Goal: Task Accomplishment & Management: Manage account settings

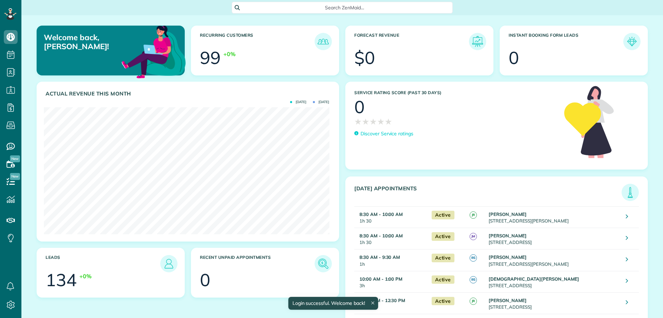
scroll to position [127, 285]
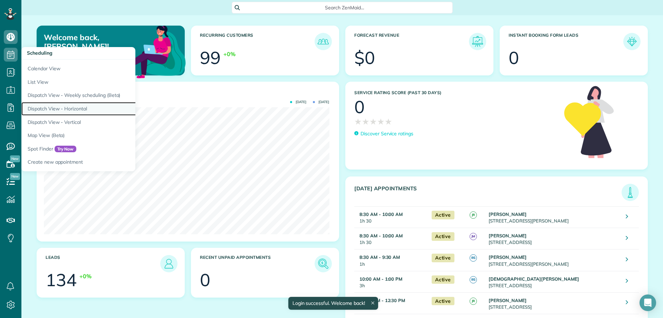
click at [64, 102] on link "Dispatch View - Horizontal" at bounding box center [107, 108] width 173 height 13
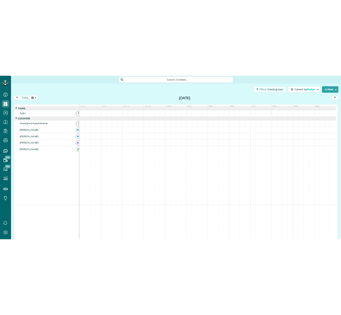
scroll to position [3, 3]
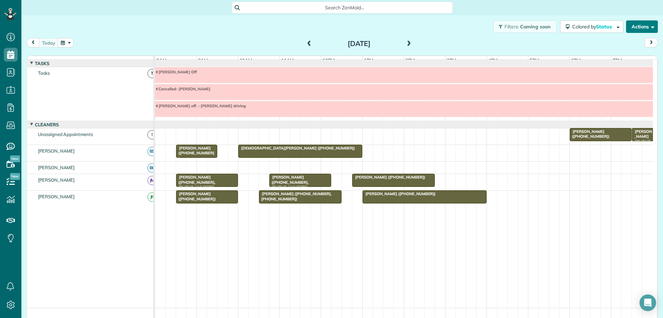
click at [643, 32] on button "Actions" at bounding box center [642, 26] width 32 height 12
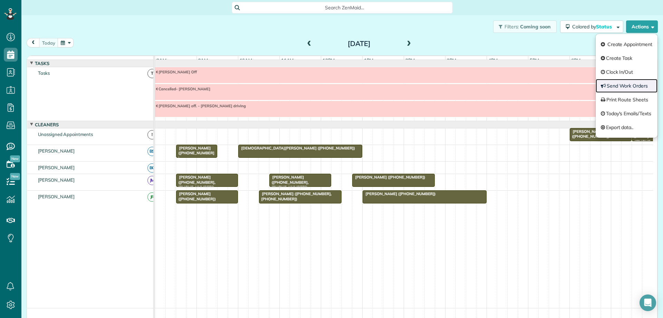
click at [623, 85] on link "Send Work Orders" at bounding box center [627, 86] width 62 height 14
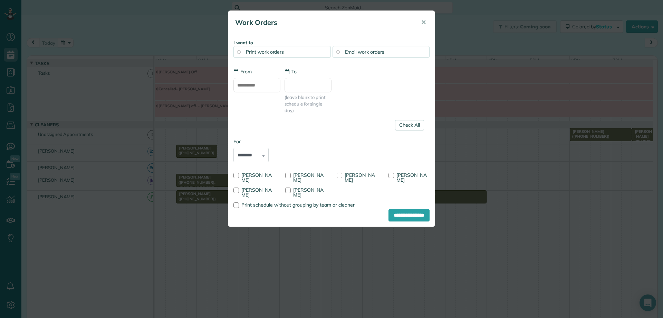
type input "**********"
click at [408, 123] on link "Check All" at bounding box center [409, 125] width 29 height 10
click at [287, 175] on div at bounding box center [288, 175] width 6 height 6
click at [398, 216] on input "**********" at bounding box center [409, 215] width 41 height 12
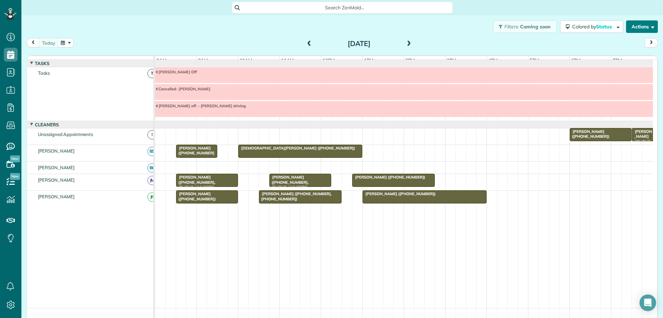
click at [638, 29] on button "Actions" at bounding box center [642, 26] width 32 height 12
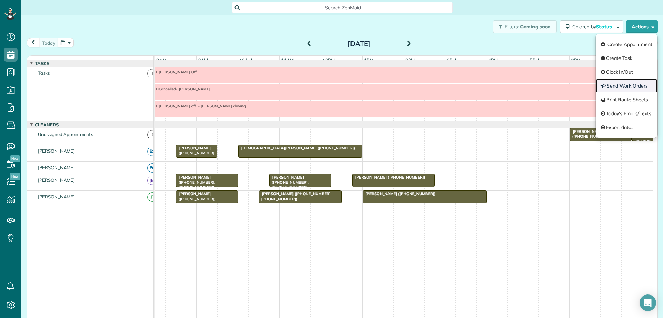
click at [623, 88] on link "Send Work Orders" at bounding box center [627, 86] width 62 height 14
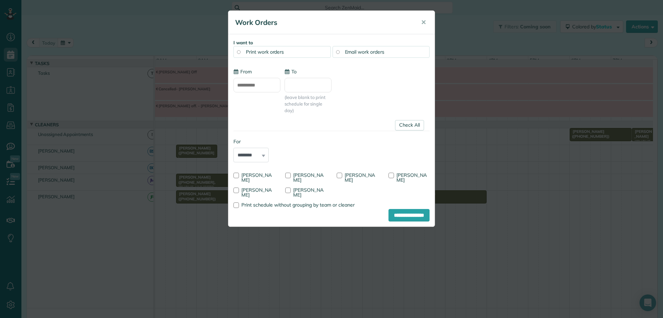
type input "**********"
click at [415, 124] on link "Check All" at bounding box center [409, 125] width 29 height 10
click at [289, 191] on div at bounding box center [288, 190] width 6 height 6
click at [395, 216] on input "**********" at bounding box center [409, 215] width 41 height 12
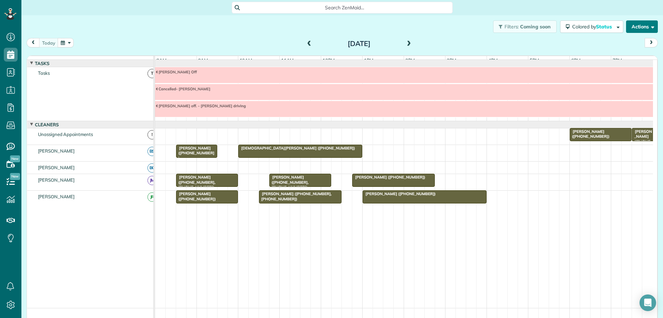
click at [633, 30] on button "Actions" at bounding box center [642, 26] width 32 height 12
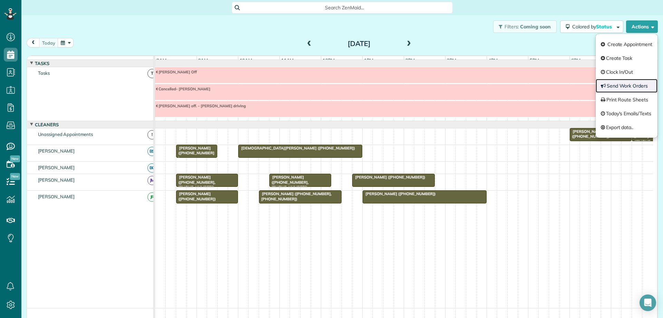
click at [629, 83] on link "Send Work Orders" at bounding box center [627, 86] width 62 height 14
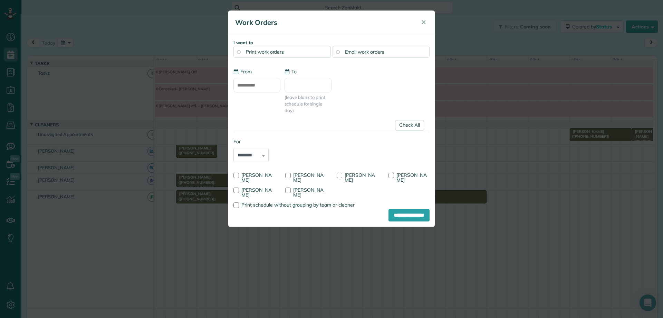
type input "**********"
click at [416, 127] on link "Check All" at bounding box center [409, 125] width 29 height 10
click at [234, 189] on div at bounding box center [237, 190] width 6 height 6
click at [411, 217] on input "**********" at bounding box center [409, 215] width 41 height 12
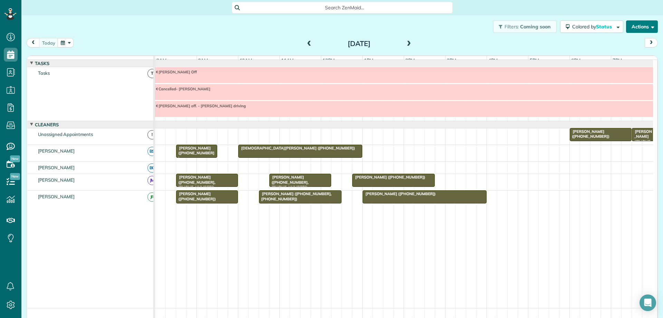
click at [640, 32] on button "Actions" at bounding box center [642, 26] width 32 height 12
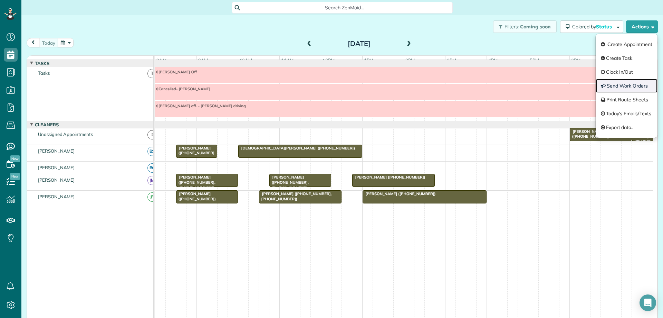
click at [629, 89] on link "Send Work Orders" at bounding box center [627, 86] width 62 height 14
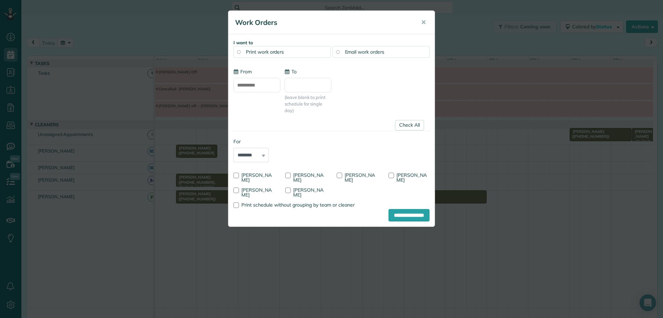
type input "**********"
click at [408, 126] on link "Check All" at bounding box center [409, 125] width 29 height 10
click at [289, 190] on div at bounding box center [288, 190] width 6 height 6
click at [406, 216] on input "**********" at bounding box center [409, 215] width 41 height 12
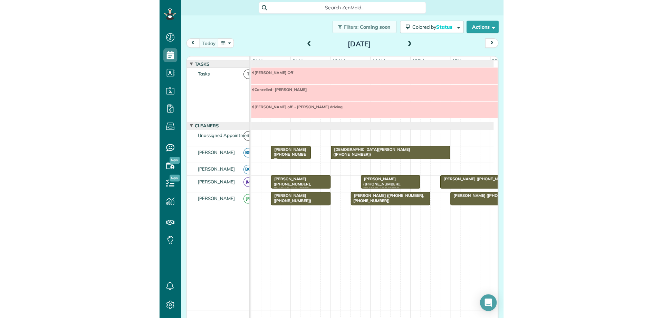
scroll to position [318, 21]
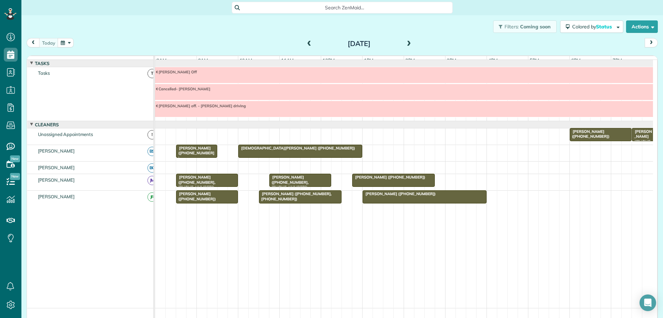
click at [65, 45] on button "button" at bounding box center [66, 42] width 16 height 9
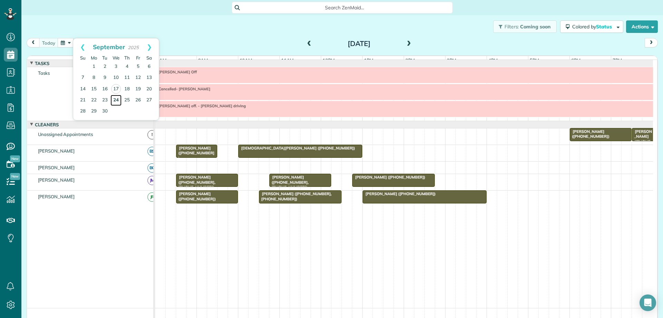
click at [116, 100] on link "24" at bounding box center [116, 100] width 11 height 11
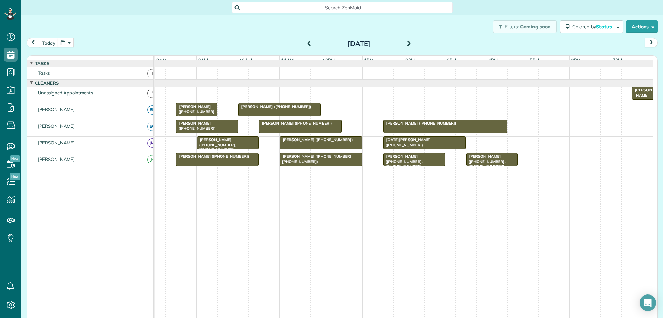
click at [307, 42] on span at bounding box center [310, 44] width 8 height 6
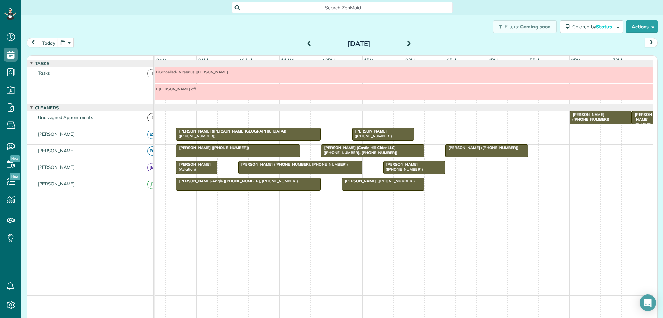
click at [308, 42] on span at bounding box center [310, 44] width 8 height 6
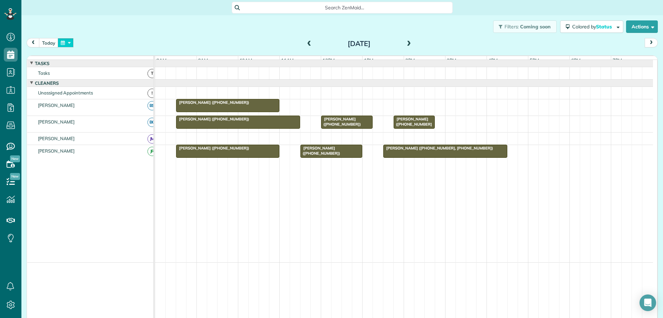
click at [66, 42] on button "button" at bounding box center [66, 42] width 16 height 9
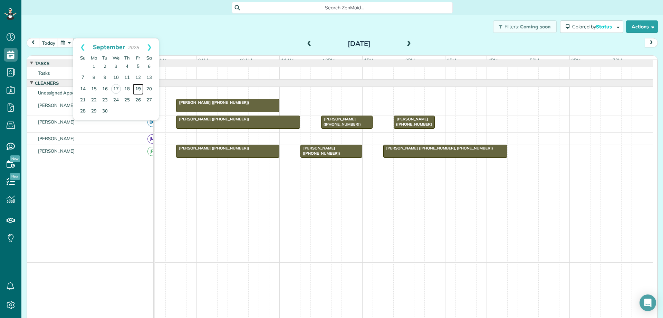
click at [139, 88] on link "19" at bounding box center [138, 89] width 11 height 11
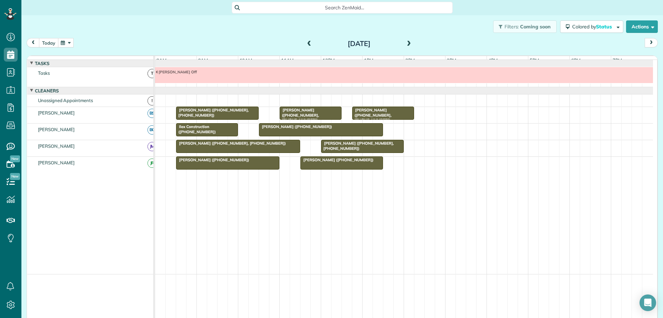
click at [44, 44] on button "today" at bounding box center [48, 42] width 19 height 9
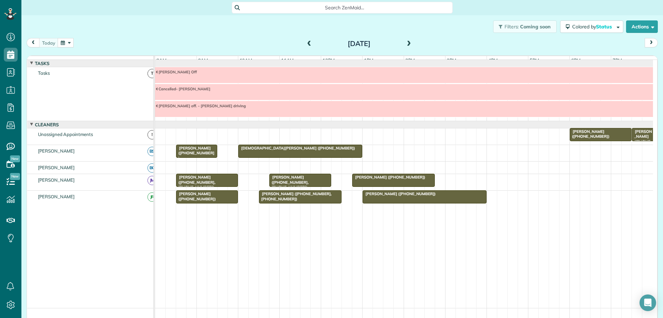
click at [71, 40] on button "button" at bounding box center [66, 42] width 16 height 9
click at [407, 44] on span at bounding box center [409, 44] width 8 height 6
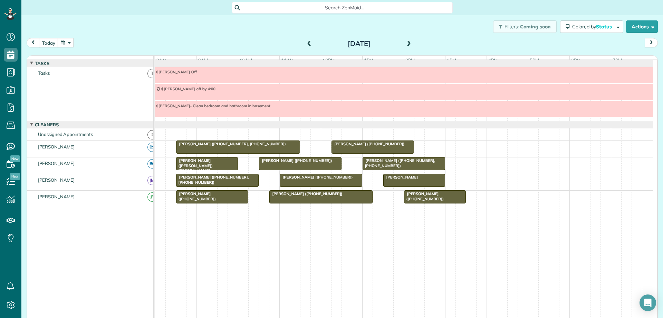
click at [407, 44] on span at bounding box center [409, 44] width 8 height 6
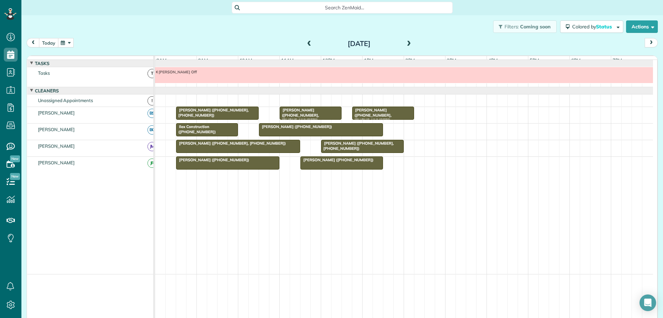
click at [53, 43] on button "today" at bounding box center [48, 42] width 19 height 9
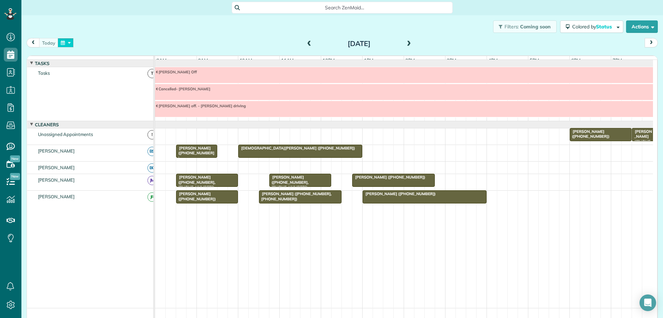
click at [69, 44] on button "button" at bounding box center [66, 42] width 16 height 9
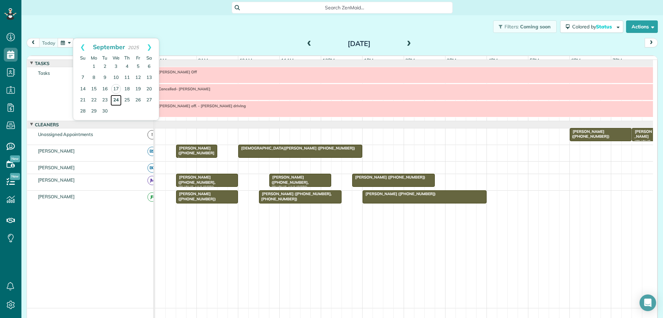
click at [116, 99] on link "24" at bounding box center [116, 100] width 11 height 11
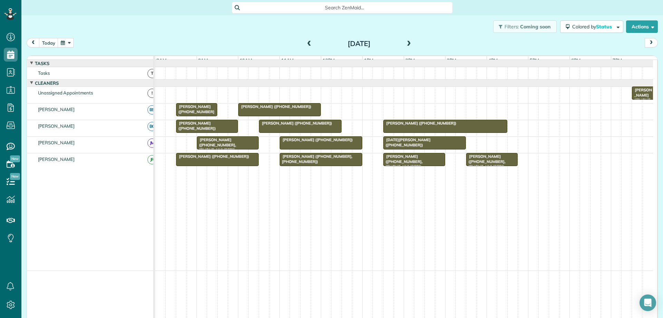
click at [307, 44] on span at bounding box center [310, 44] width 8 height 6
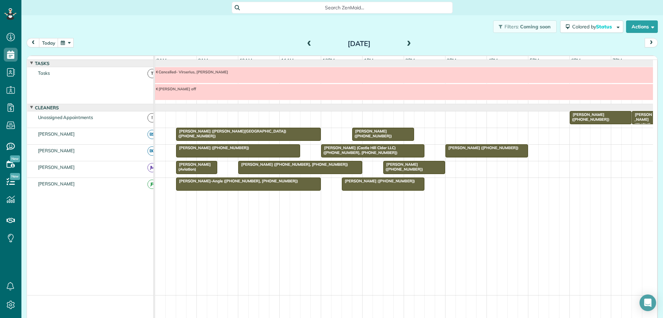
click at [406, 42] on span at bounding box center [409, 44] width 8 height 6
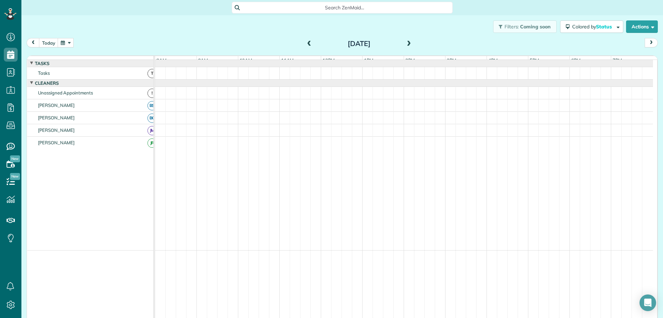
click at [406, 42] on span at bounding box center [409, 44] width 8 height 6
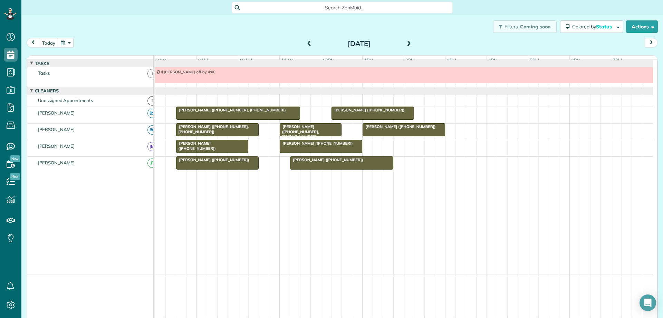
click at [406, 42] on span at bounding box center [409, 44] width 8 height 6
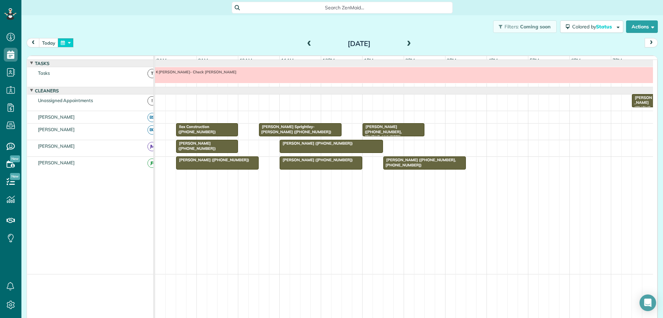
click at [69, 42] on button "button" at bounding box center [66, 42] width 16 height 9
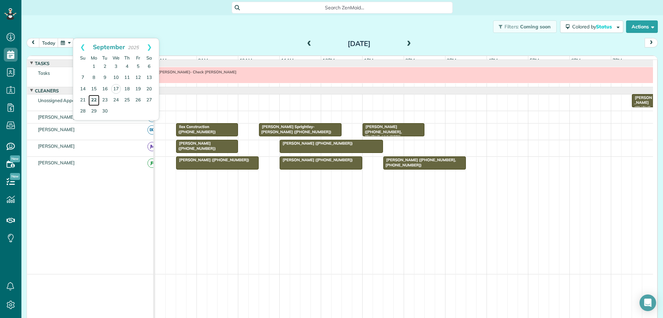
click at [95, 99] on link "22" at bounding box center [93, 100] width 11 height 11
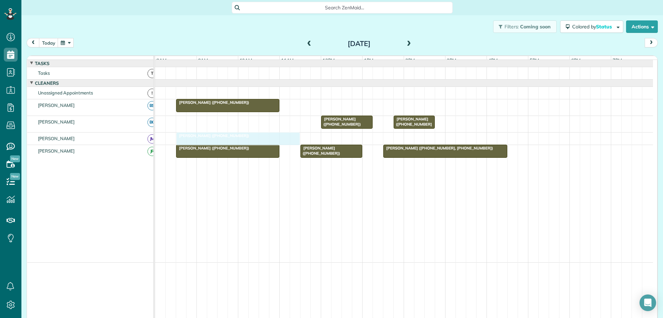
drag, startPoint x: 206, startPoint y: 127, endPoint x: 204, endPoint y: 140, distance: 13.6
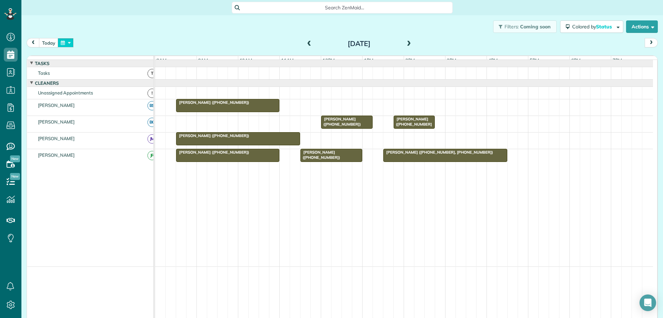
click at [70, 46] on button "button" at bounding box center [66, 42] width 16 height 9
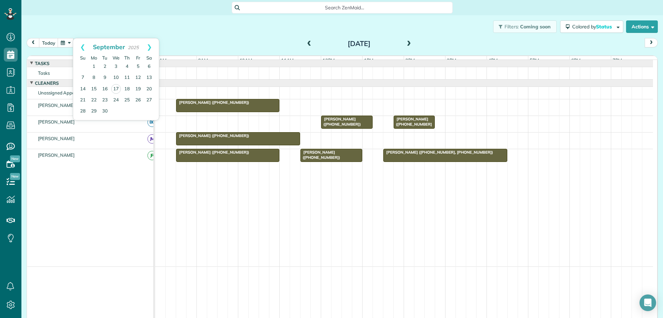
click at [419, 40] on div "today Monday Sep 22, 2025" at bounding box center [343, 44] width 632 height 13
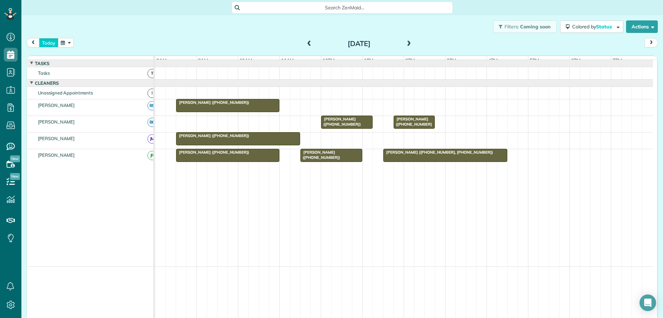
click at [48, 42] on button "today" at bounding box center [48, 42] width 19 height 9
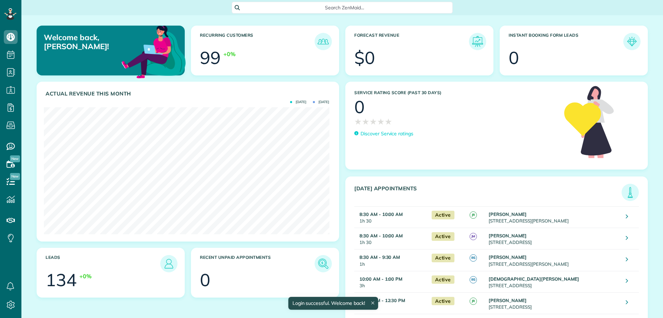
scroll to position [127, 285]
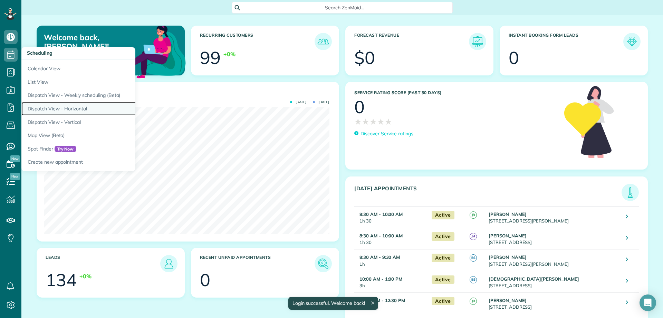
click at [64, 106] on link "Dispatch View - Horizontal" at bounding box center [107, 108] width 173 height 13
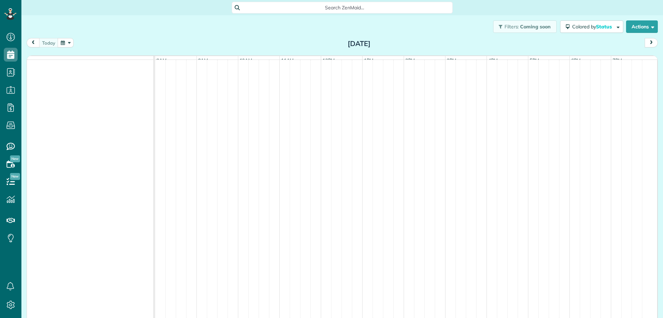
scroll to position [3, 3]
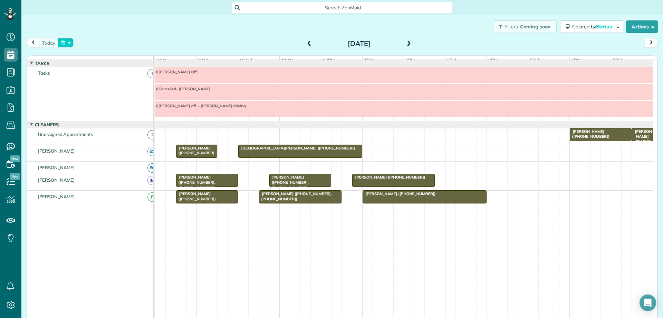
click at [69, 38] on button "button" at bounding box center [66, 42] width 16 height 9
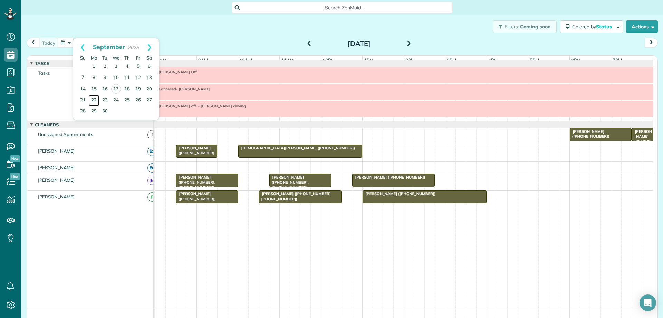
click at [93, 100] on link "22" at bounding box center [93, 100] width 11 height 11
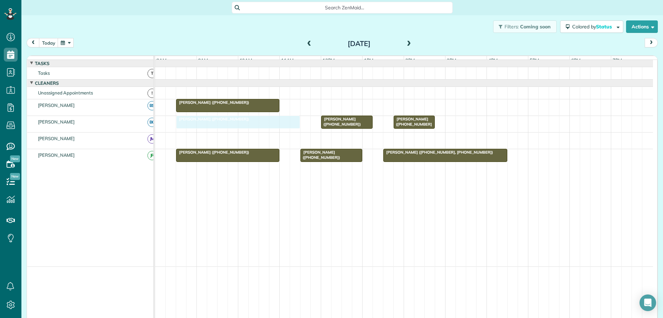
drag, startPoint x: 225, startPoint y: 143, endPoint x: 223, endPoint y: 134, distance: 9.5
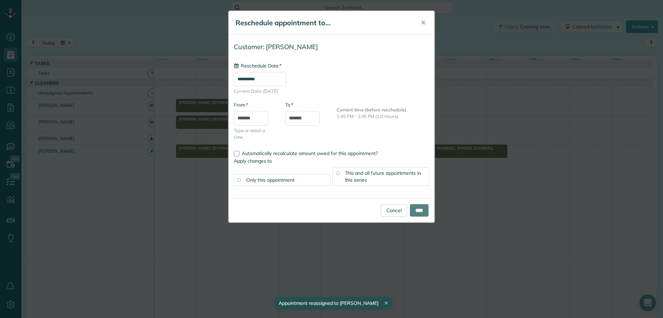
drag, startPoint x: 424, startPoint y: 128, endPoint x: 360, endPoint y: 113, distance: 66.0
type input "**********"
click at [412, 210] on input "****" at bounding box center [419, 210] width 19 height 12
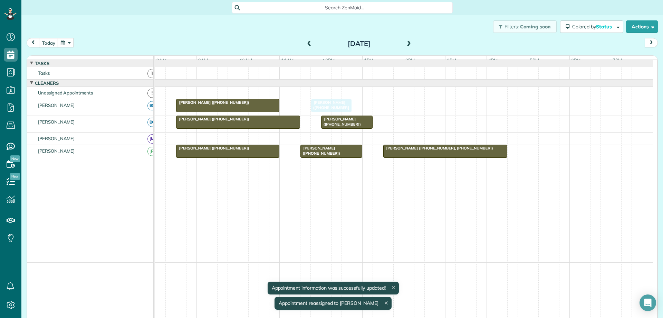
drag, startPoint x: 392, startPoint y: 125, endPoint x: 329, endPoint y: 113, distance: 64.2
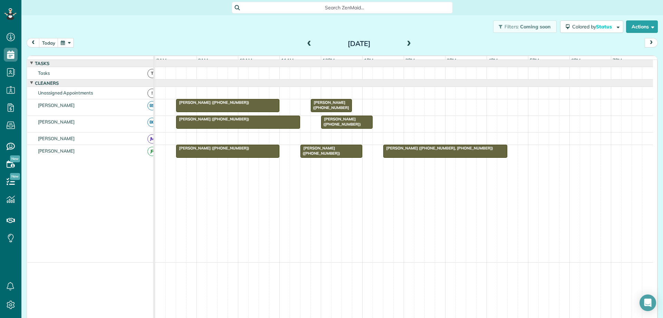
click at [408, 43] on span at bounding box center [409, 44] width 8 height 6
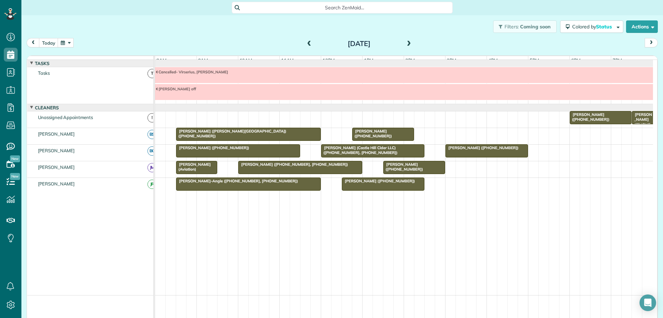
click at [408, 43] on span at bounding box center [409, 44] width 8 height 6
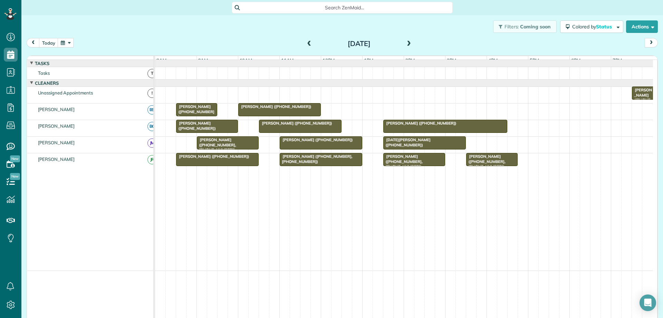
click at [306, 44] on span at bounding box center [310, 44] width 8 height 6
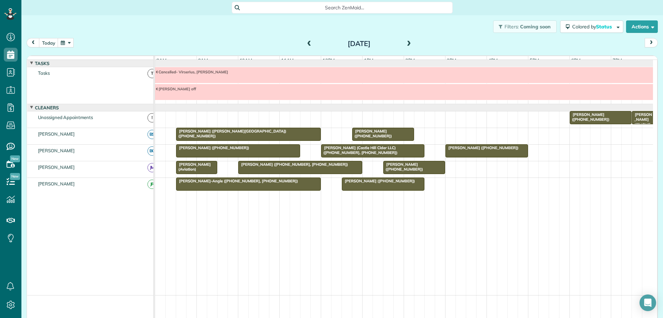
click at [406, 44] on span at bounding box center [409, 44] width 8 height 6
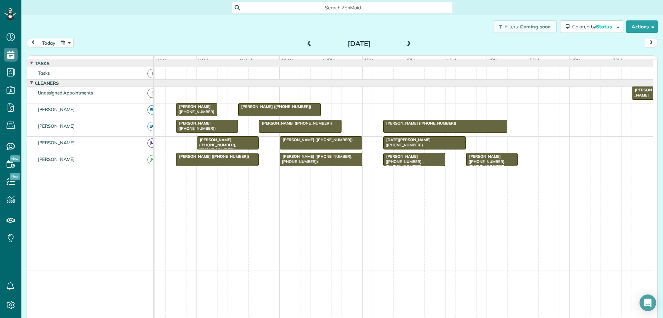
click at [406, 44] on span at bounding box center [409, 44] width 8 height 6
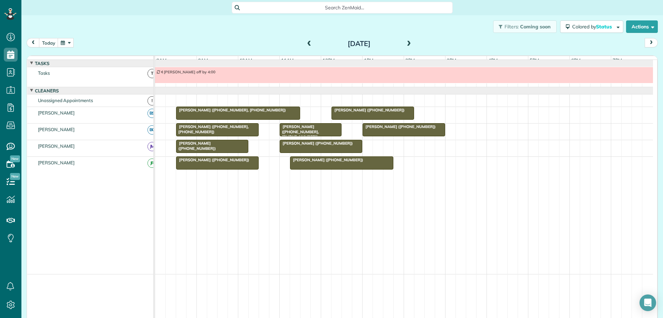
click at [407, 44] on span at bounding box center [409, 44] width 8 height 6
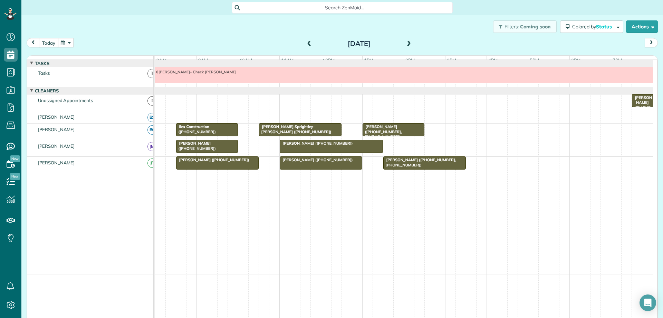
click at [44, 43] on button "today" at bounding box center [48, 42] width 19 height 9
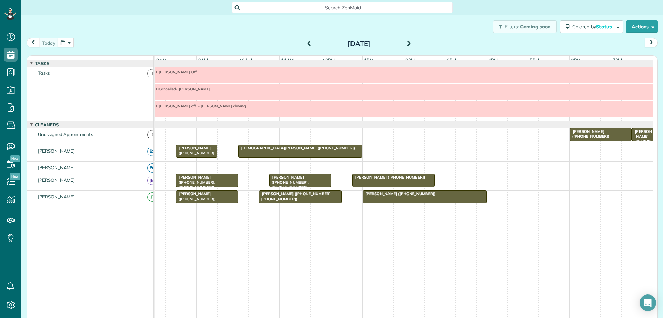
click at [209, 158] on div "Matt Cook (+15404476192)" at bounding box center [196, 152] width 37 height 15
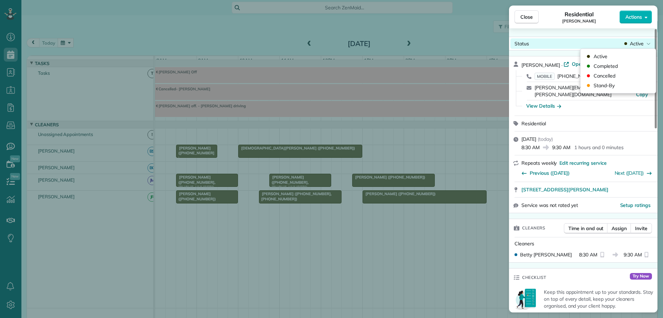
click at [628, 44] on div "Active" at bounding box center [637, 43] width 29 height 7
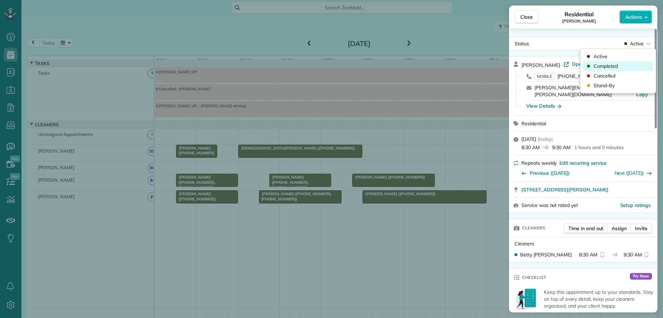
click at [633, 64] on div "Completed" at bounding box center [619, 66] width 70 height 10
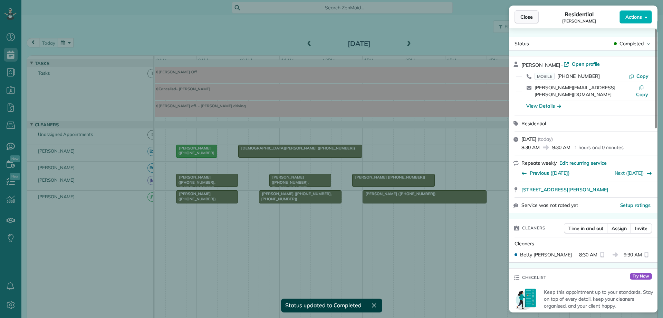
click at [527, 18] on span "Close" at bounding box center [527, 16] width 12 height 7
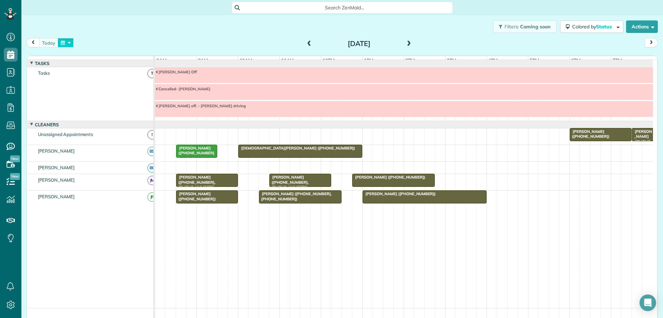
click at [60, 42] on button "button" at bounding box center [66, 42] width 16 height 9
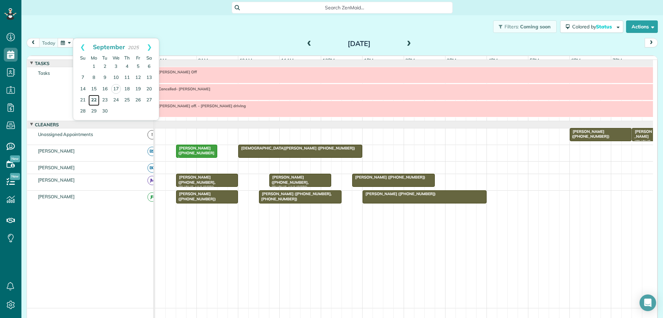
click at [93, 98] on link "22" at bounding box center [93, 100] width 11 height 11
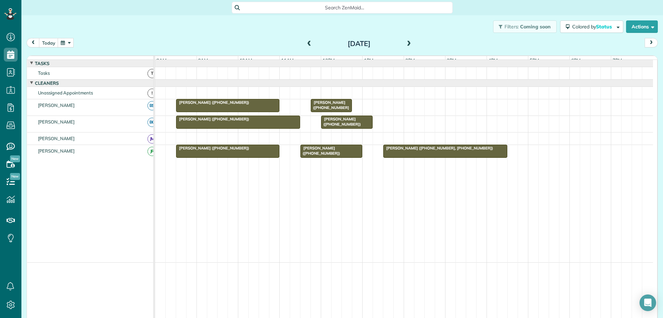
click at [63, 45] on button "button" at bounding box center [66, 42] width 16 height 9
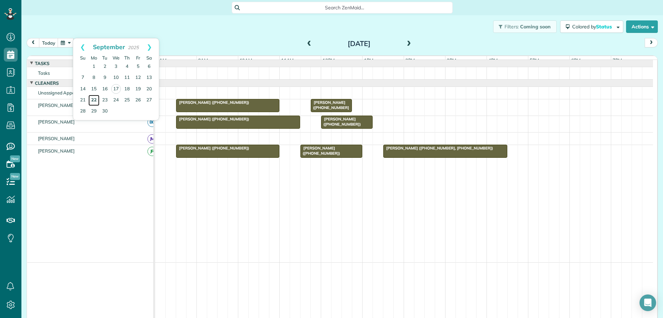
click at [91, 102] on link "22" at bounding box center [93, 100] width 11 height 11
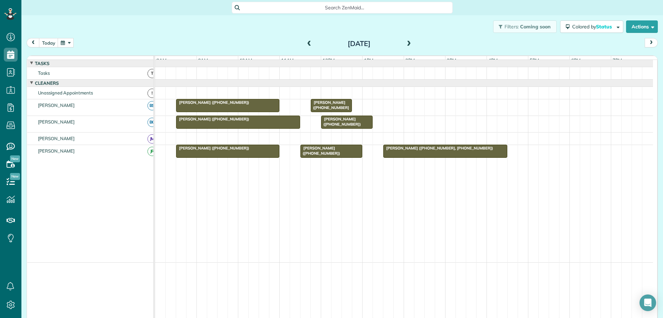
click at [67, 43] on button "button" at bounding box center [66, 42] width 16 height 9
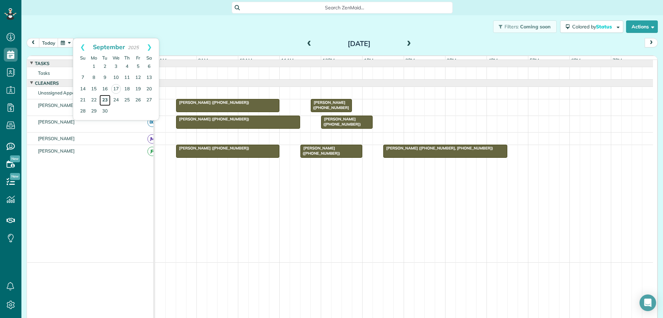
click at [101, 102] on link "23" at bounding box center [105, 100] width 11 height 11
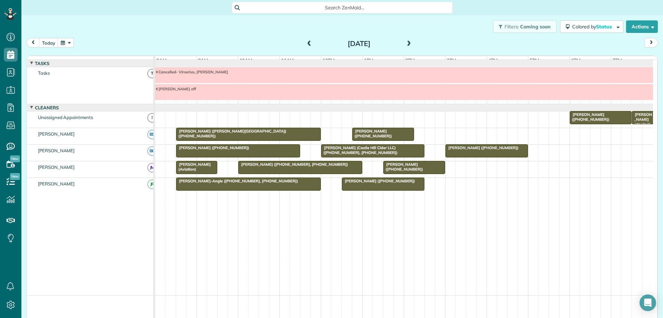
click at [408, 44] on span at bounding box center [409, 44] width 8 height 6
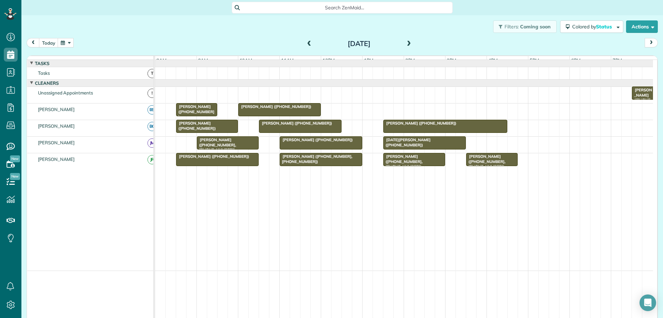
click at [408, 44] on span at bounding box center [409, 44] width 8 height 6
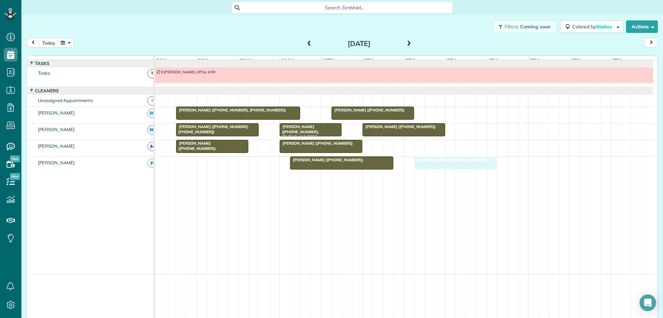
drag, startPoint x: 209, startPoint y: 170, endPoint x: 450, endPoint y: 182, distance: 241.8
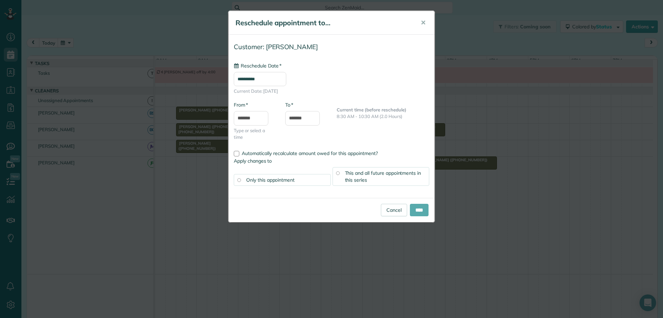
type input "**********"
click at [422, 208] on input "****" at bounding box center [419, 210] width 19 height 12
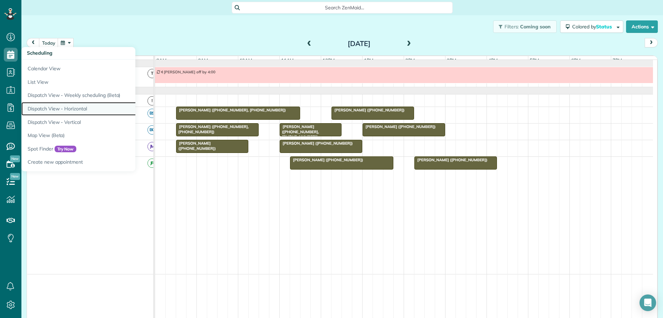
click at [71, 109] on link "Dispatch View - Horizontal" at bounding box center [107, 108] width 173 height 13
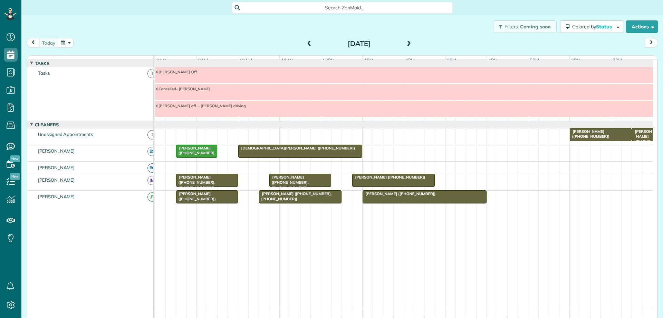
scroll to position [3, 3]
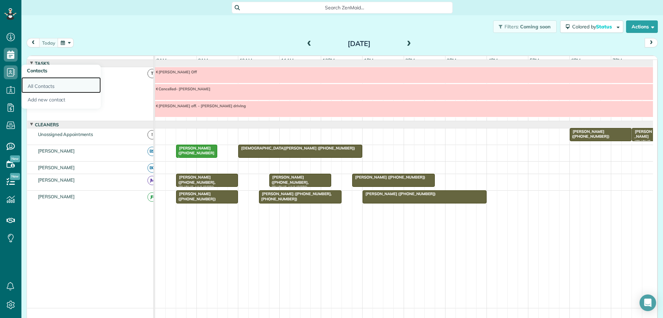
click at [48, 85] on link "All Contacts" at bounding box center [60, 85] width 79 height 16
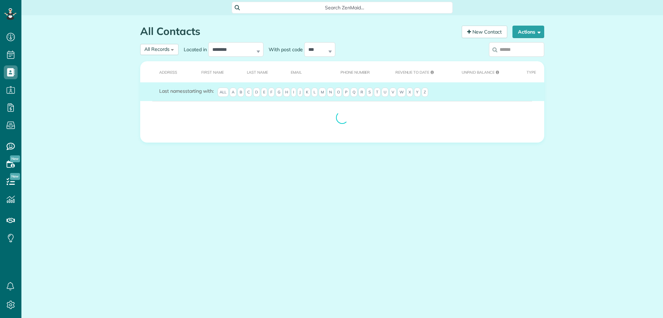
scroll to position [3, 3]
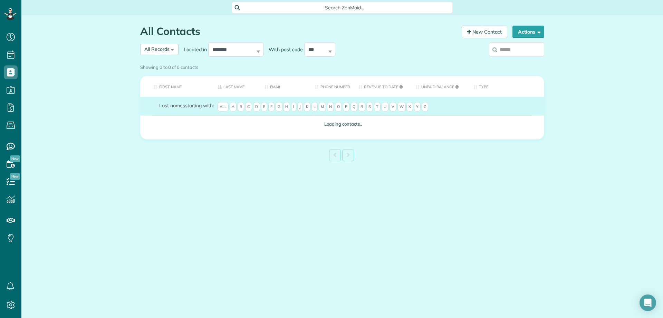
click at [519, 50] on input "search" at bounding box center [516, 49] width 55 height 15
type input "*"
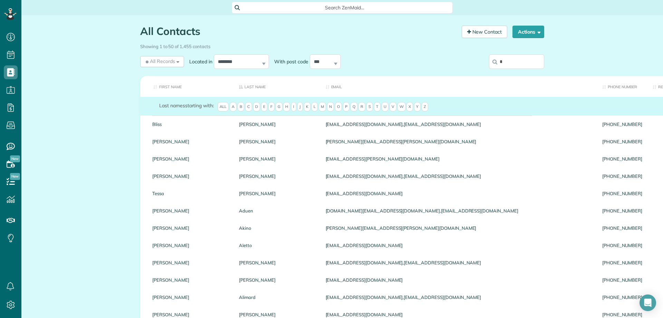
click at [502, 66] on input "*" at bounding box center [516, 61] width 55 height 15
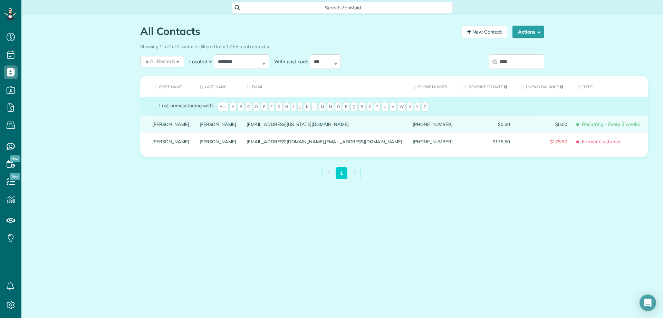
type input "****"
click at [200, 126] on link "Burruss" at bounding box center [218, 124] width 37 height 5
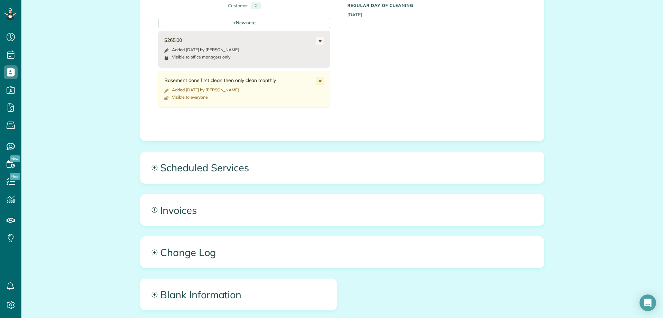
scroll to position [346, 0]
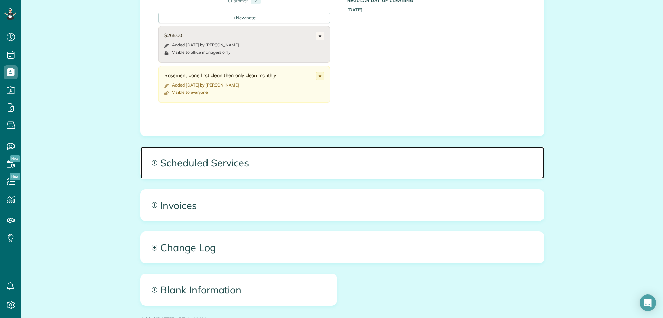
click at [311, 160] on span "Scheduled Services" at bounding box center [343, 162] width 404 height 31
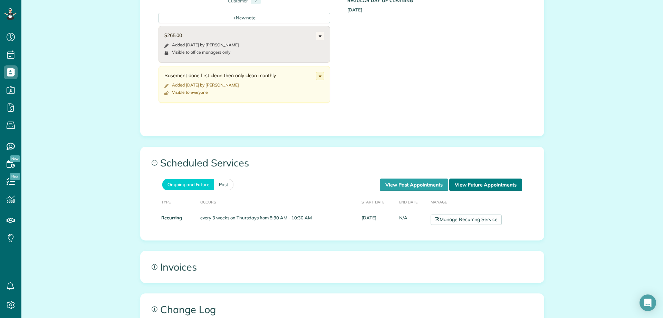
click at [478, 180] on link "View Future Appointments" at bounding box center [486, 184] width 73 height 12
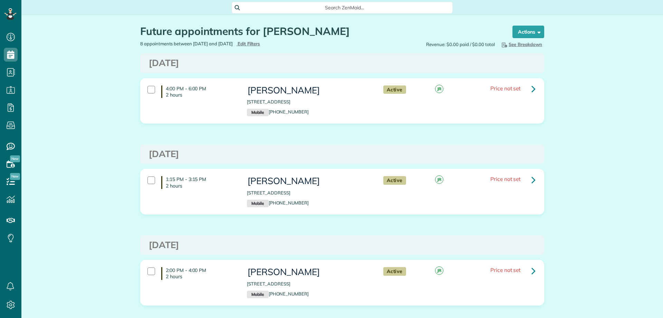
scroll to position [3, 3]
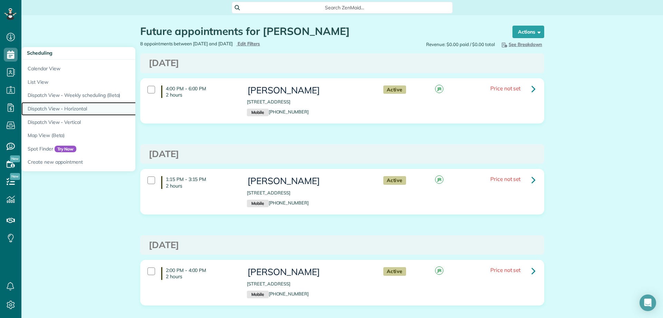
click at [75, 112] on link "Dispatch View - Horizontal" at bounding box center [107, 108] width 173 height 13
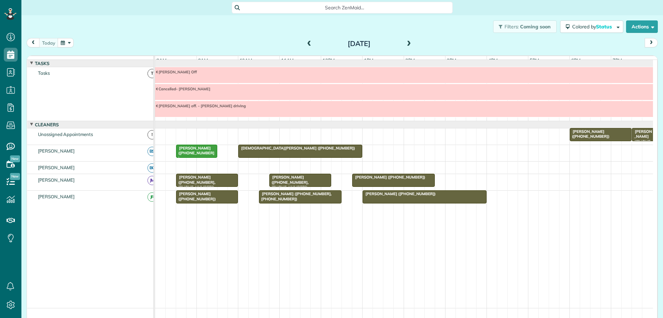
scroll to position [3, 3]
click at [68, 42] on button "button" at bounding box center [66, 42] width 16 height 9
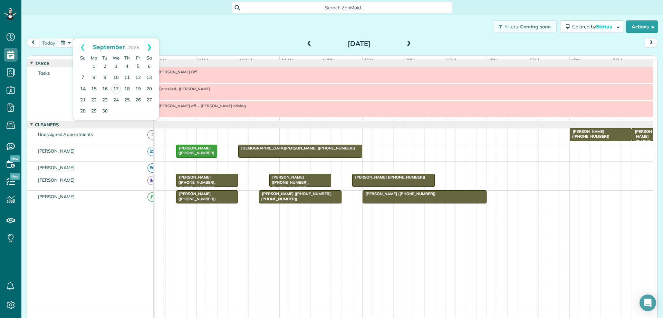
click at [149, 47] on link "Next" at bounding box center [149, 46] width 19 height 17
click at [129, 65] on link "2" at bounding box center [127, 66] width 11 height 11
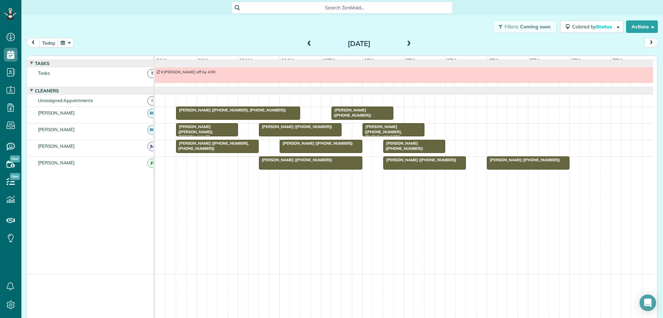
click at [492, 162] on span "Gordon Burruss (+14349629074)" at bounding box center [524, 159] width 74 height 5
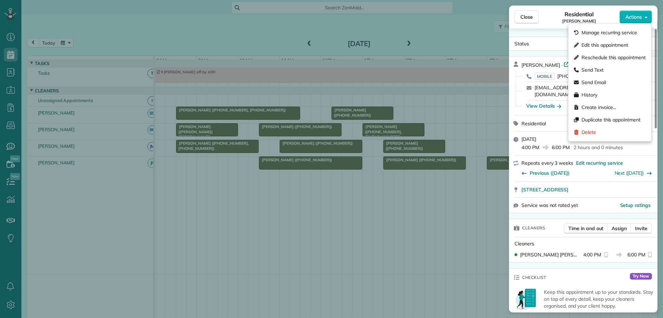
click at [636, 20] on span "Actions" at bounding box center [634, 16] width 17 height 7
click at [623, 43] on span "Edit this appointment" at bounding box center [605, 44] width 47 height 7
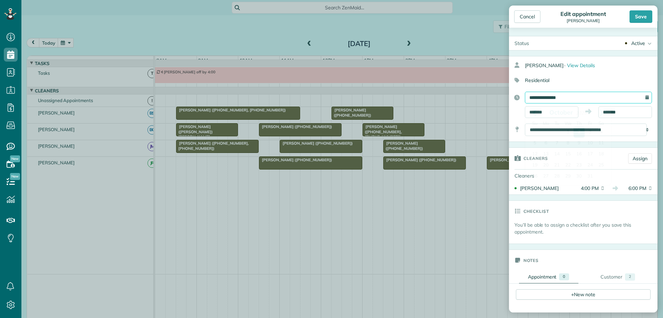
click at [577, 96] on input "**********" at bounding box center [588, 98] width 127 height 12
click at [531, 111] on link "Prev" at bounding box center [535, 112] width 19 height 17
click at [578, 163] on link "25" at bounding box center [579, 165] width 11 height 11
type input "**********"
click at [641, 15] on div "Save" at bounding box center [641, 16] width 23 height 12
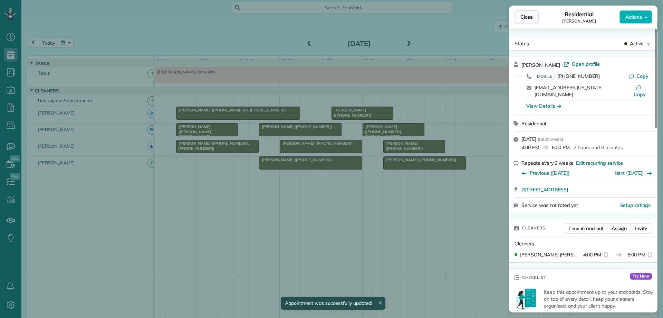
click at [531, 21] on button "Close" at bounding box center [527, 16] width 24 height 13
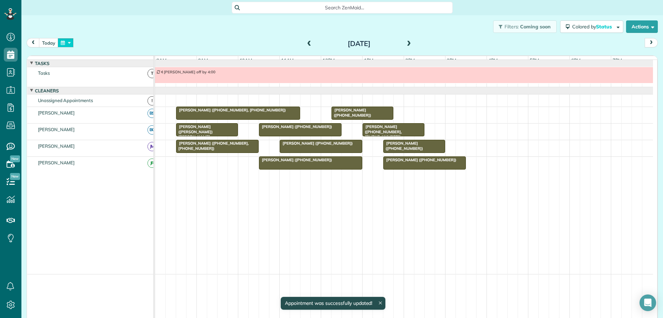
click at [67, 44] on button "button" at bounding box center [66, 42] width 16 height 9
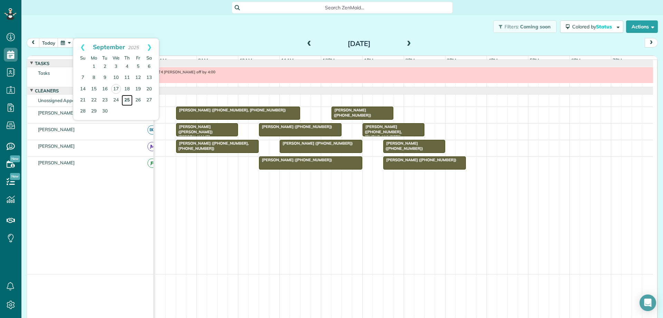
click at [126, 99] on link "25" at bounding box center [127, 100] width 11 height 11
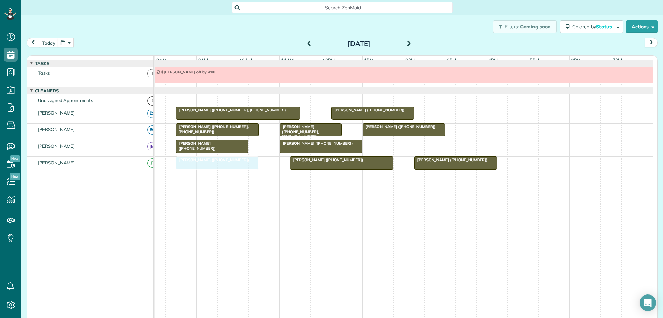
drag, startPoint x: 541, startPoint y: 183, endPoint x: 235, endPoint y: 168, distance: 306.5
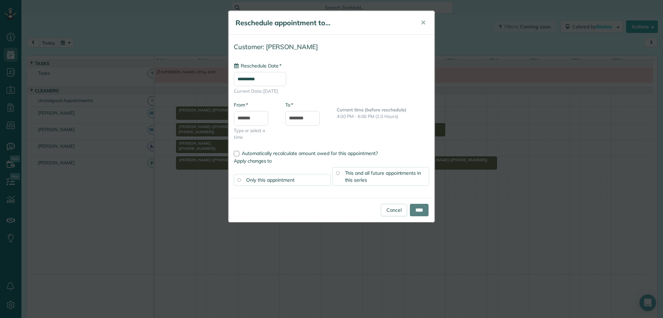
type input "**********"
click at [416, 209] on input "****" at bounding box center [419, 210] width 19 height 12
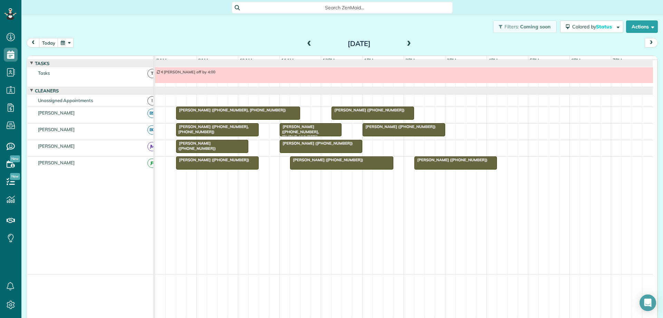
click at [69, 46] on button "button" at bounding box center [66, 42] width 16 height 9
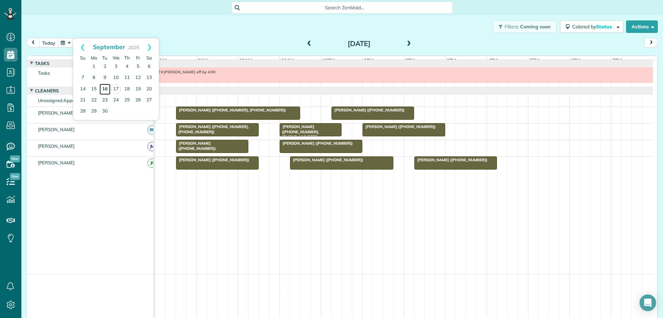
click at [105, 88] on link "16" at bounding box center [105, 89] width 11 height 11
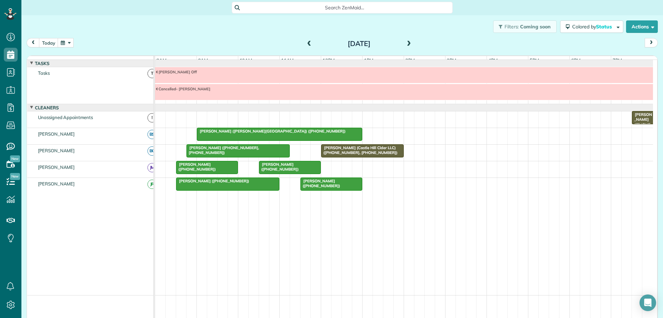
click at [344, 155] on span "Gretchen Carr (Castle Hill Cider LLC) (+17572863359, +16102127865)" at bounding box center [359, 150] width 77 height 10
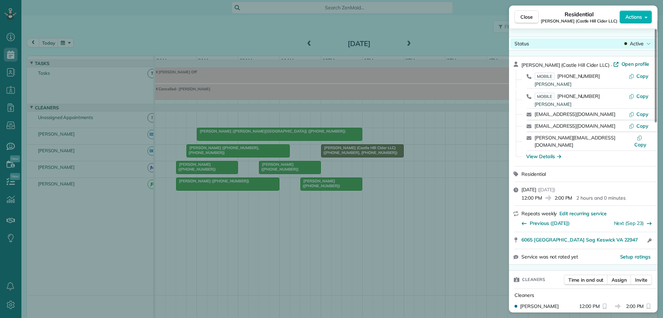
click at [642, 45] on span "Active" at bounding box center [637, 43] width 14 height 7
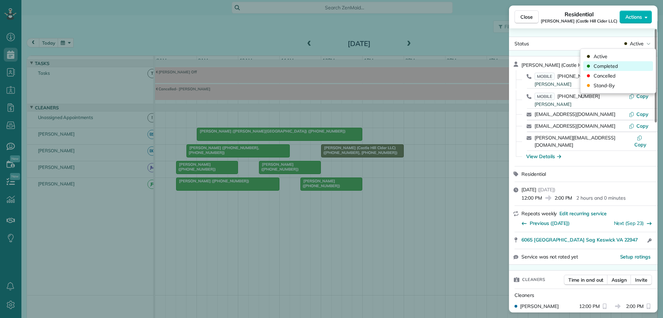
click at [615, 66] on span "Completed" at bounding box center [606, 66] width 24 height 7
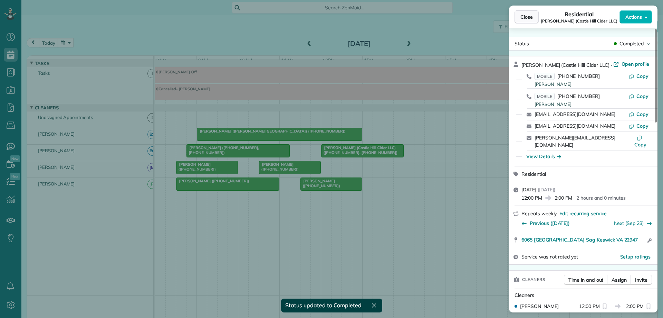
click at [534, 19] on button "Close" at bounding box center [527, 16] width 24 height 13
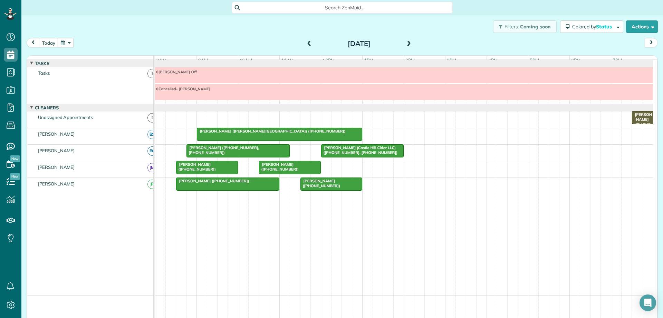
click at [406, 43] on span at bounding box center [409, 44] width 8 height 6
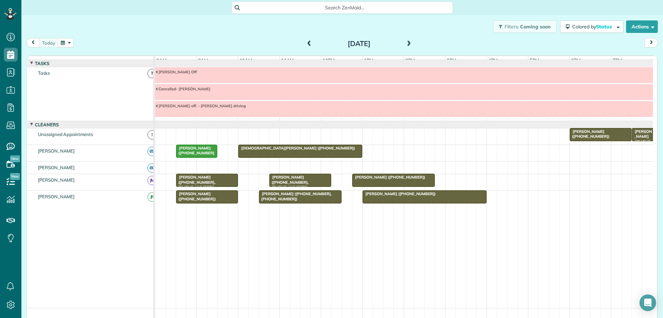
click at [221, 185] on div "Christie Ridenhour (+14342841982, +17703310246)" at bounding box center [207, 181] width 58 height 15
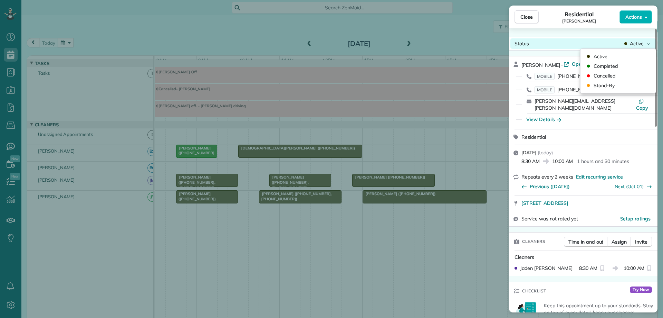
click at [631, 45] on span "Active" at bounding box center [637, 43] width 14 height 7
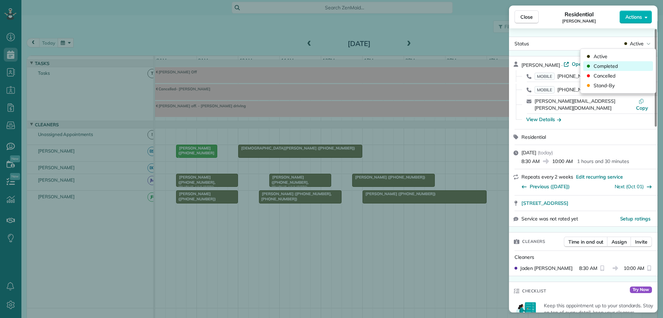
click at [622, 67] on div "Completed" at bounding box center [619, 66] width 70 height 10
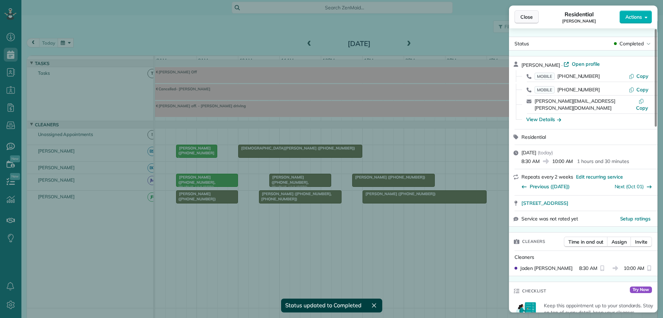
click at [528, 20] on span "Close" at bounding box center [527, 16] width 12 height 7
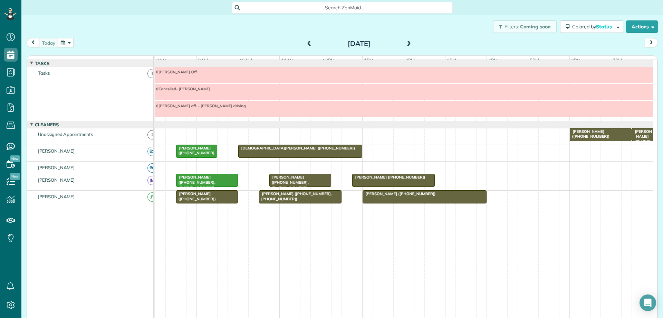
click at [306, 45] on span at bounding box center [310, 44] width 8 height 6
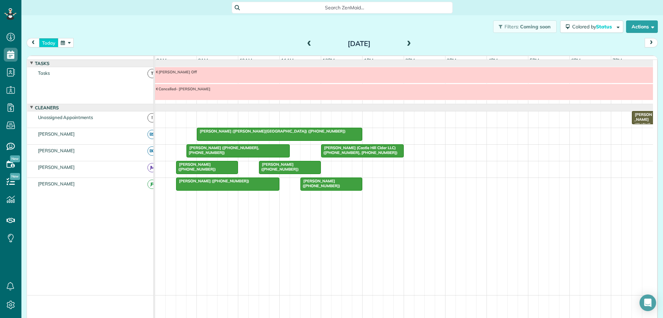
click at [51, 44] on button "today" at bounding box center [48, 42] width 19 height 9
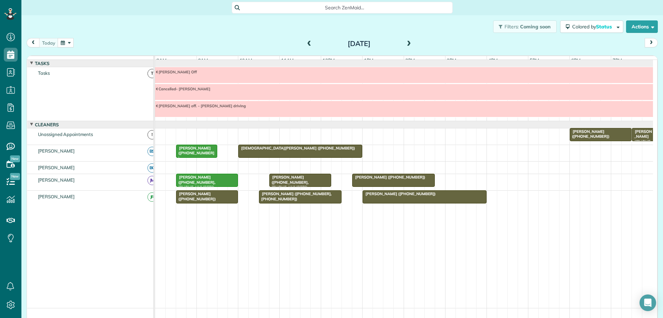
click at [216, 200] on div "Mary Crawford (+17576159791)" at bounding box center [207, 196] width 58 height 10
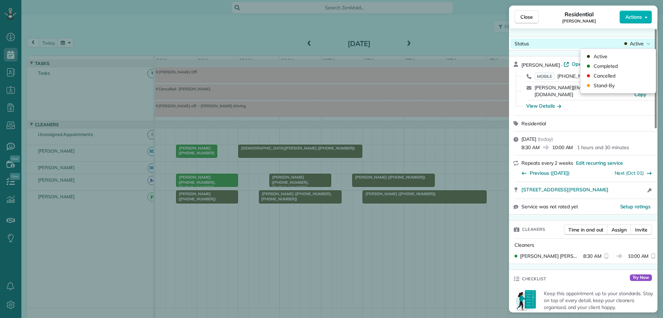
click at [639, 39] on div "Status Active" at bounding box center [584, 43] width 146 height 10
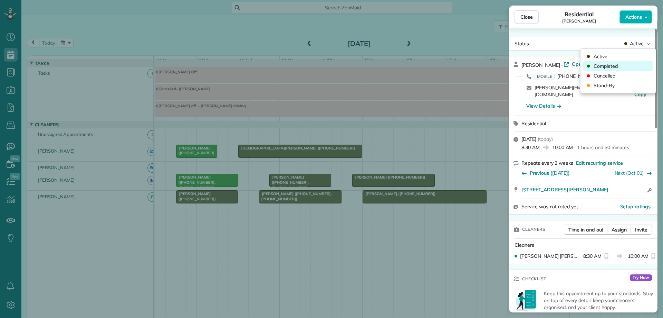
click at [624, 63] on div "Completed" at bounding box center [619, 66] width 70 height 10
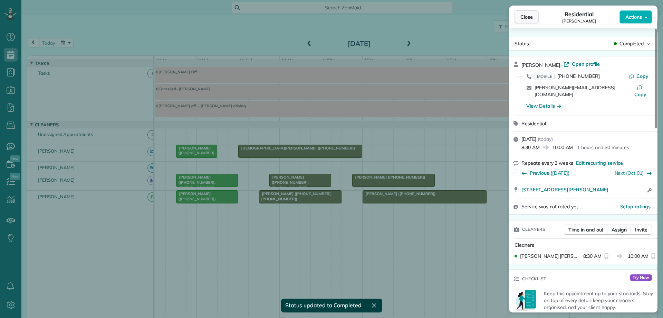
click at [521, 17] on span "Close" at bounding box center [527, 16] width 12 height 7
